Goal: Find specific page/section: Find specific page/section

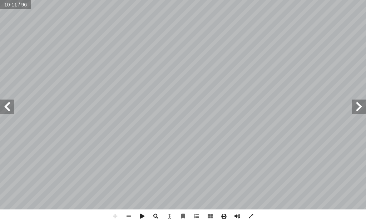
scroll to position [0, 22]
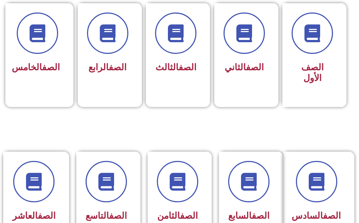
scroll to position [286, 0]
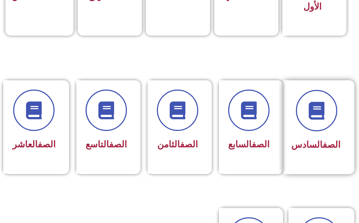
click at [328, 140] on link "الصف" at bounding box center [332, 145] width 18 height 10
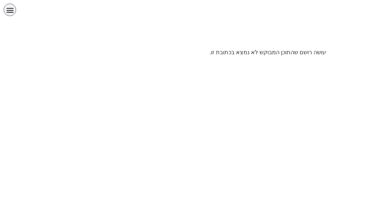
scroll to position [0, 22]
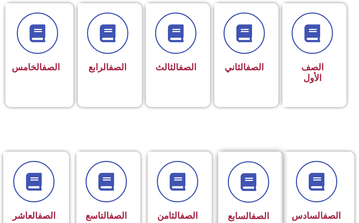
scroll to position [286, 0]
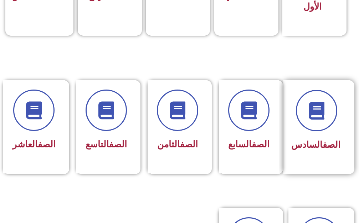
click at [323, 140] on link "الصف" at bounding box center [332, 145] width 18 height 10
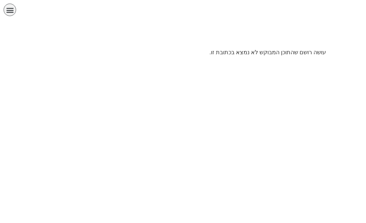
scroll to position [0, 22]
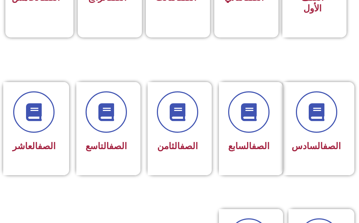
scroll to position [286, 0]
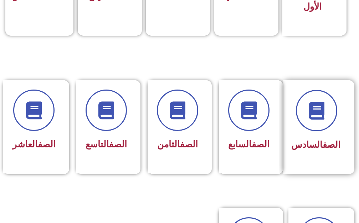
click at [323, 140] on link "الصف" at bounding box center [332, 145] width 18 height 10
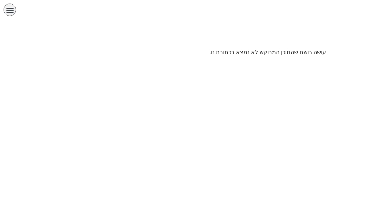
scroll to position [0, 22]
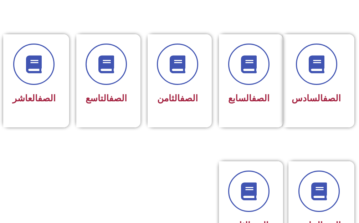
scroll to position [297, 0]
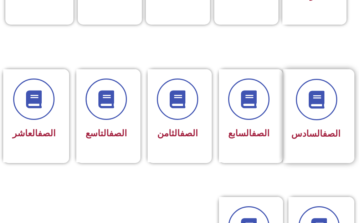
click at [324, 148] on div "الصف السادس" at bounding box center [316, 116] width 67 height 94
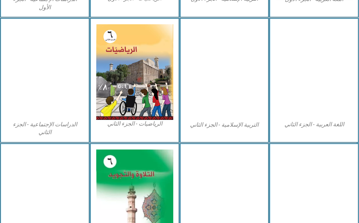
scroll to position [413, 0]
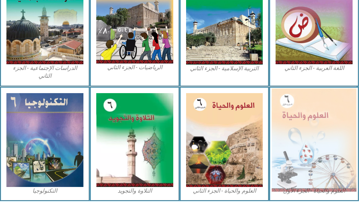
click at [284, 147] on img at bounding box center [314, 140] width 85 height 104
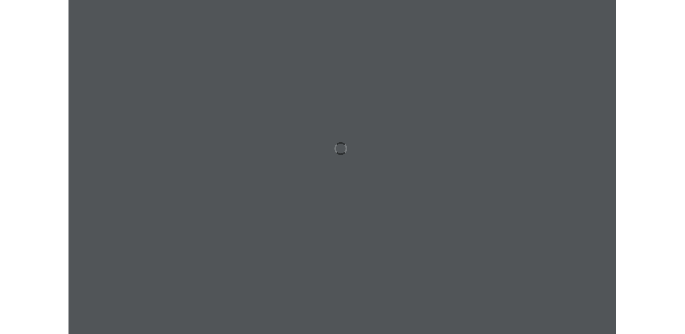
scroll to position [0, 22]
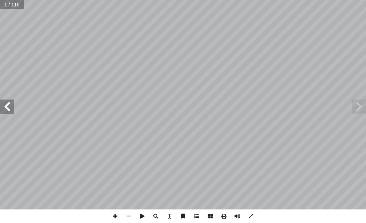
click at [12, 111] on span at bounding box center [7, 107] width 14 height 14
drag, startPoint x: 12, startPoint y: 111, endPoint x: 8, endPoint y: 109, distance: 4.2
click at [8, 109] on span at bounding box center [7, 107] width 14 height 14
click at [7, 109] on span at bounding box center [7, 107] width 14 height 14
click at [9, 110] on span at bounding box center [7, 107] width 14 height 14
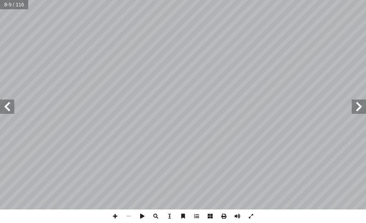
click at [10, 100] on span at bounding box center [7, 107] width 14 height 14
click at [356, 110] on span at bounding box center [358, 107] width 14 height 14
click at [115, 215] on span at bounding box center [115, 217] width 14 height 14
